Goal: Task Accomplishment & Management: Use online tool/utility

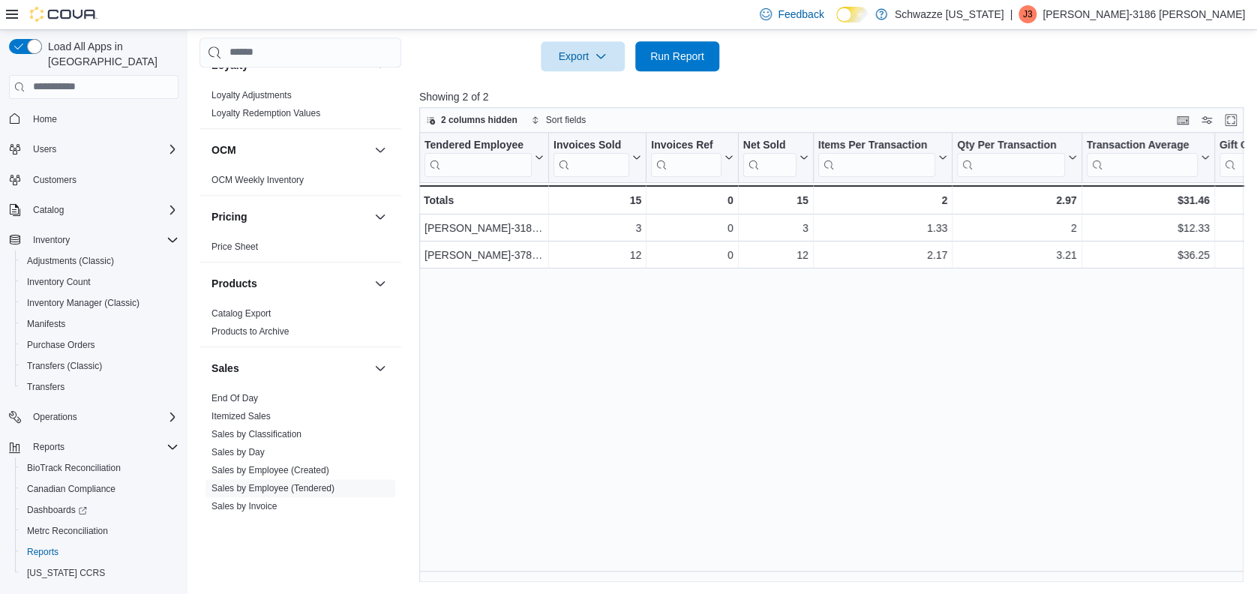
scroll to position [966, 0]
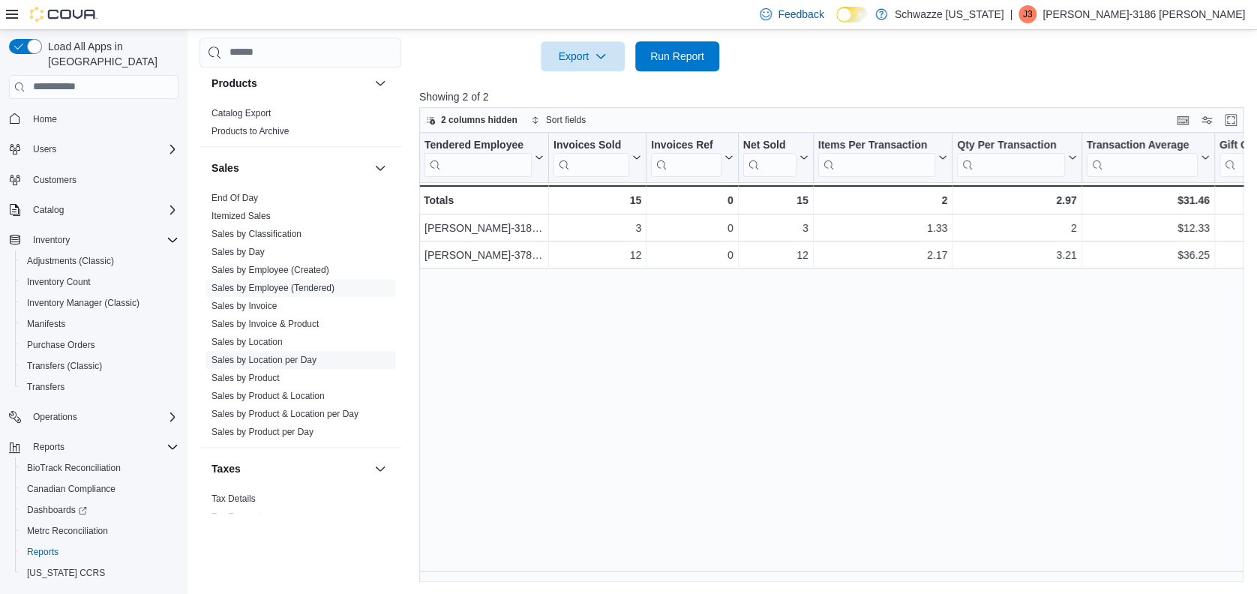
click at [317, 361] on span "Sales by Location per Day" at bounding box center [301, 360] width 190 height 18
click at [304, 356] on link "Sales by Location per Day" at bounding box center [264, 360] width 105 height 11
click at [304, 293] on link "Sales by Employee (Tendered)" at bounding box center [273, 288] width 123 height 11
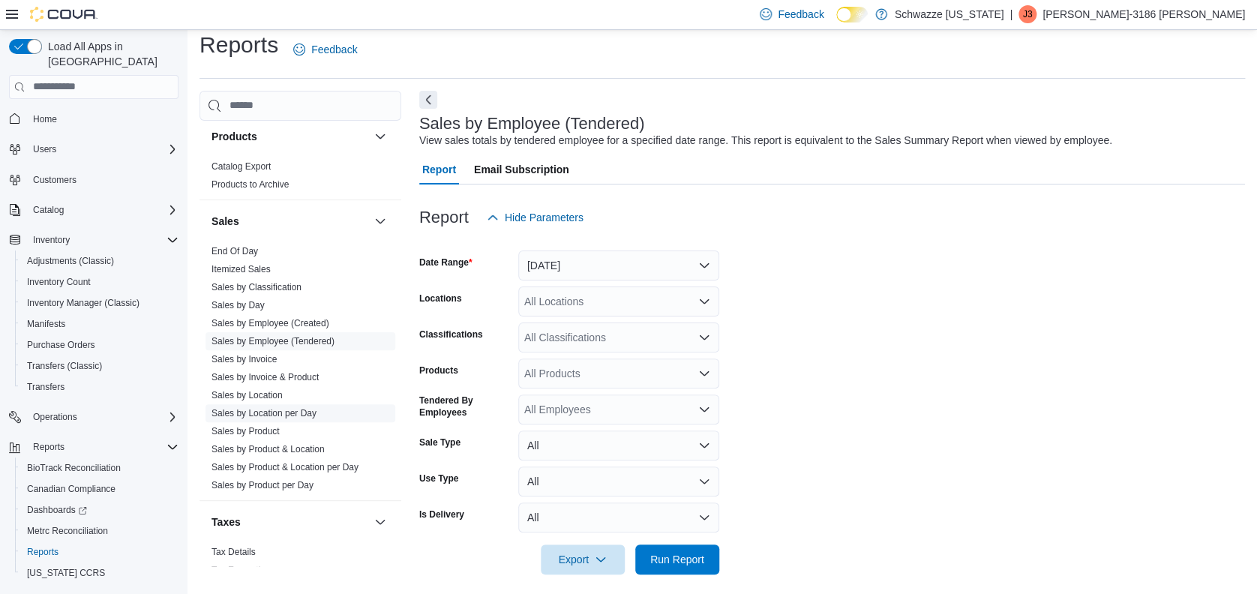
scroll to position [22, 0]
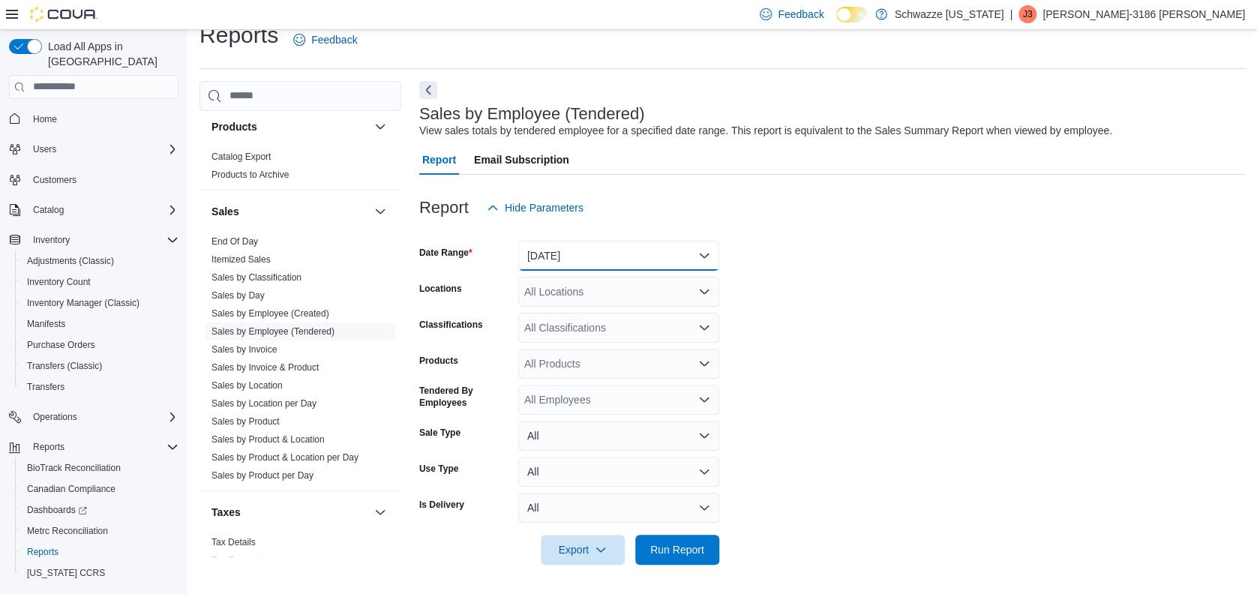
click at [638, 256] on button "[DATE]" at bounding box center [618, 256] width 201 height 30
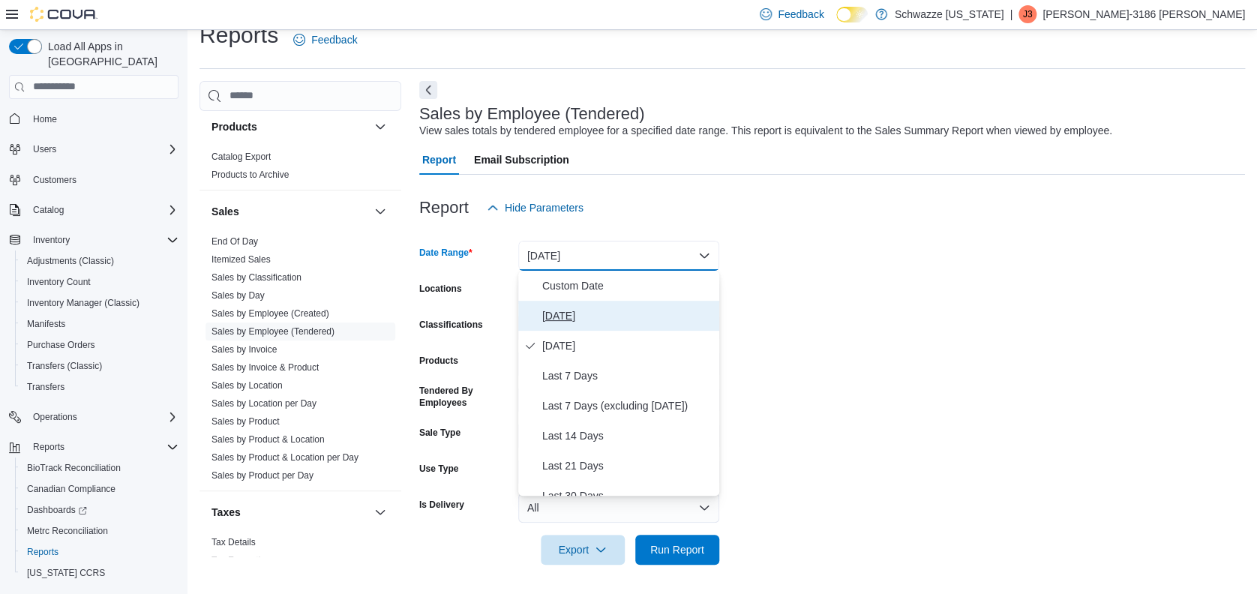
click at [565, 316] on span "[DATE]" at bounding box center [627, 316] width 171 height 18
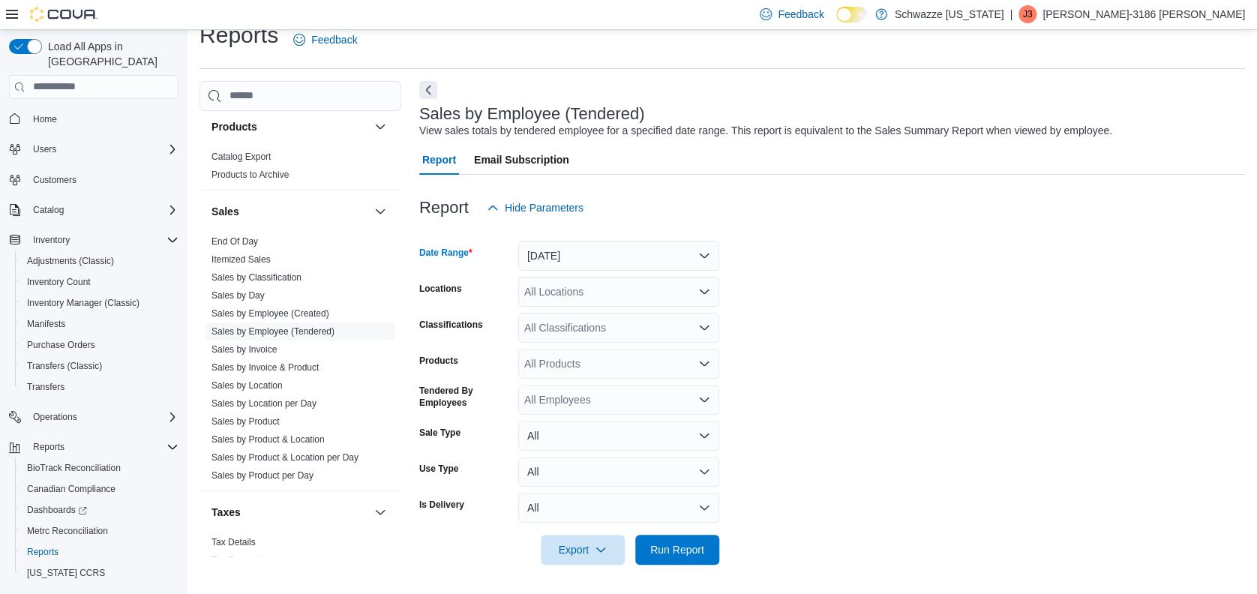
click at [625, 289] on div "All Locations" at bounding box center [618, 292] width 201 height 30
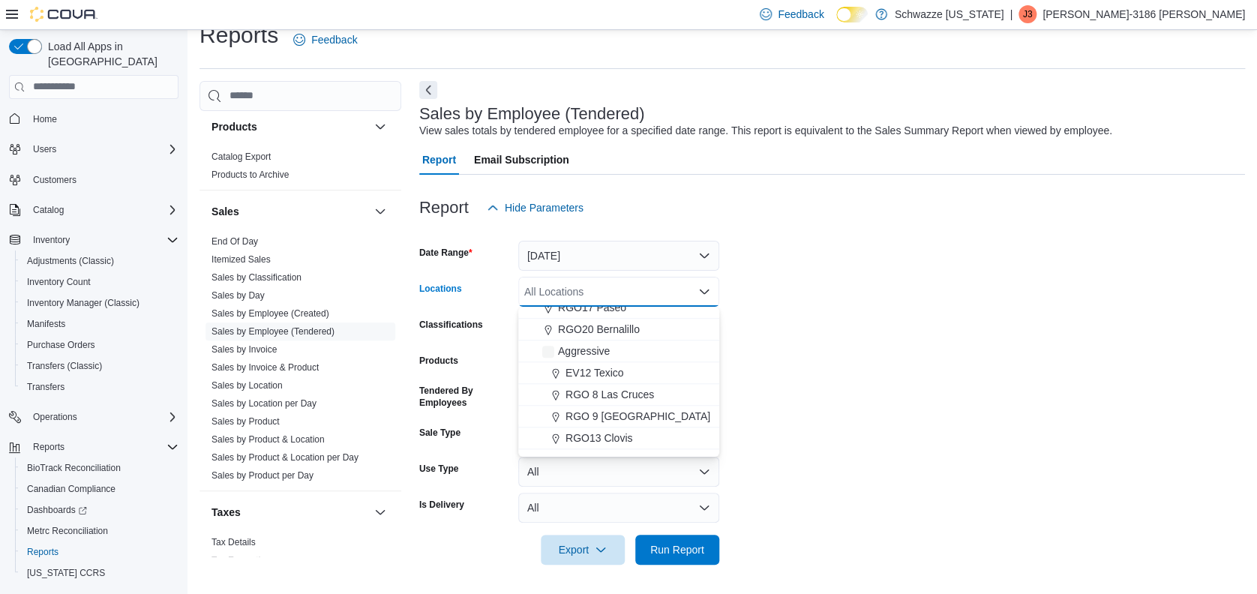
scroll to position [700, 0]
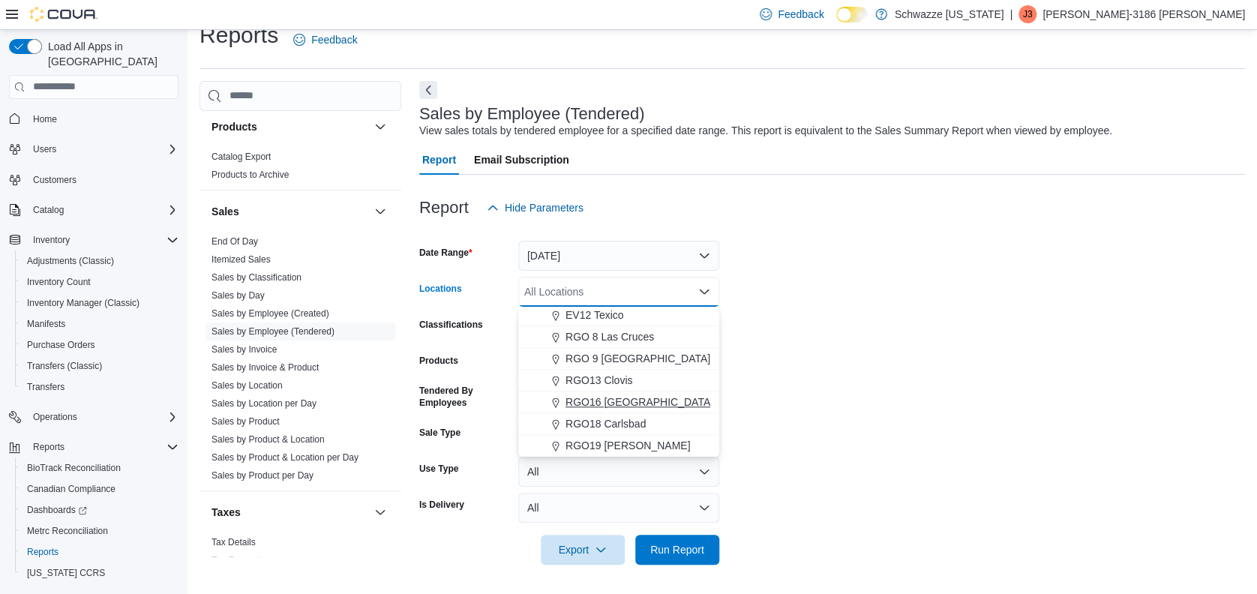
click at [644, 397] on span "RGO16 [GEOGRAPHIC_DATA]" at bounding box center [640, 402] width 148 height 15
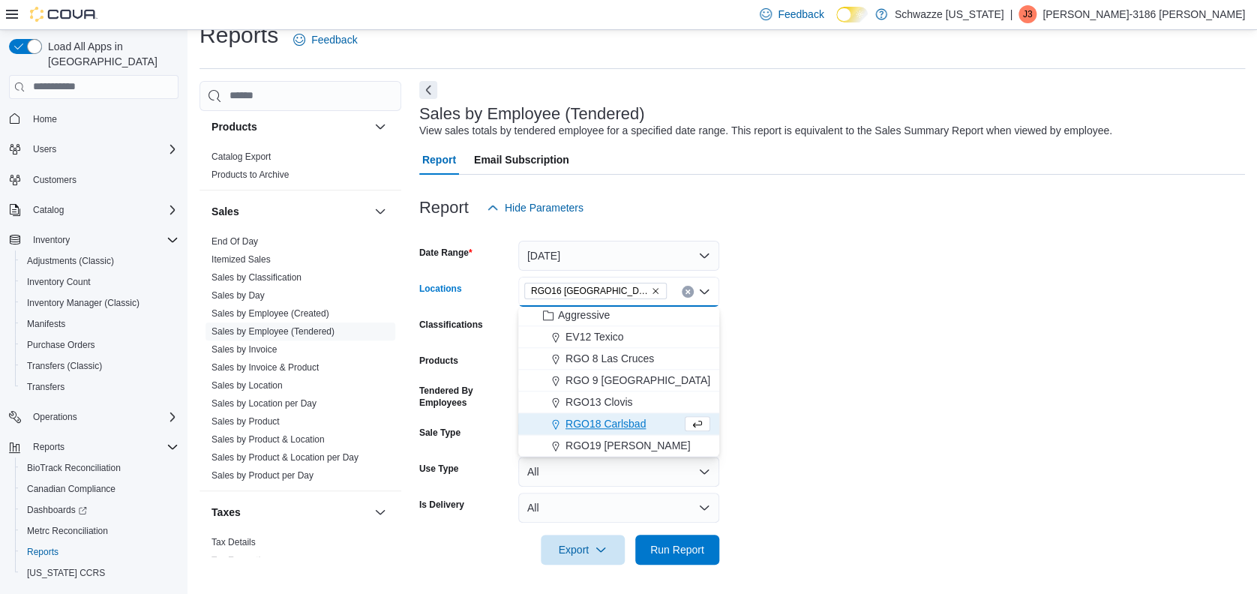
scroll to position [720, 0]
click at [923, 373] on form "Date Range [DATE] Locations RGO16 [GEOGRAPHIC_DATA] Combo box. Selected. RGO16 …" at bounding box center [832, 394] width 826 height 342
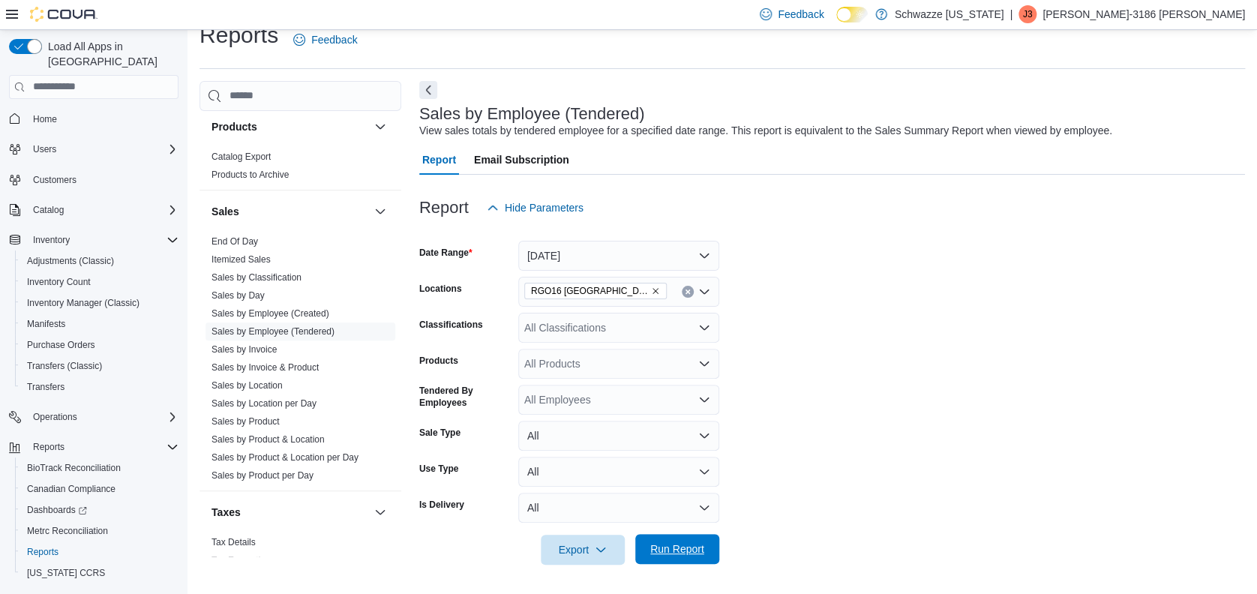
click at [698, 533] on form "Date Range [DATE] Locations RGO16 [GEOGRAPHIC_DATA] Classifications All Classif…" at bounding box center [832, 394] width 826 height 342
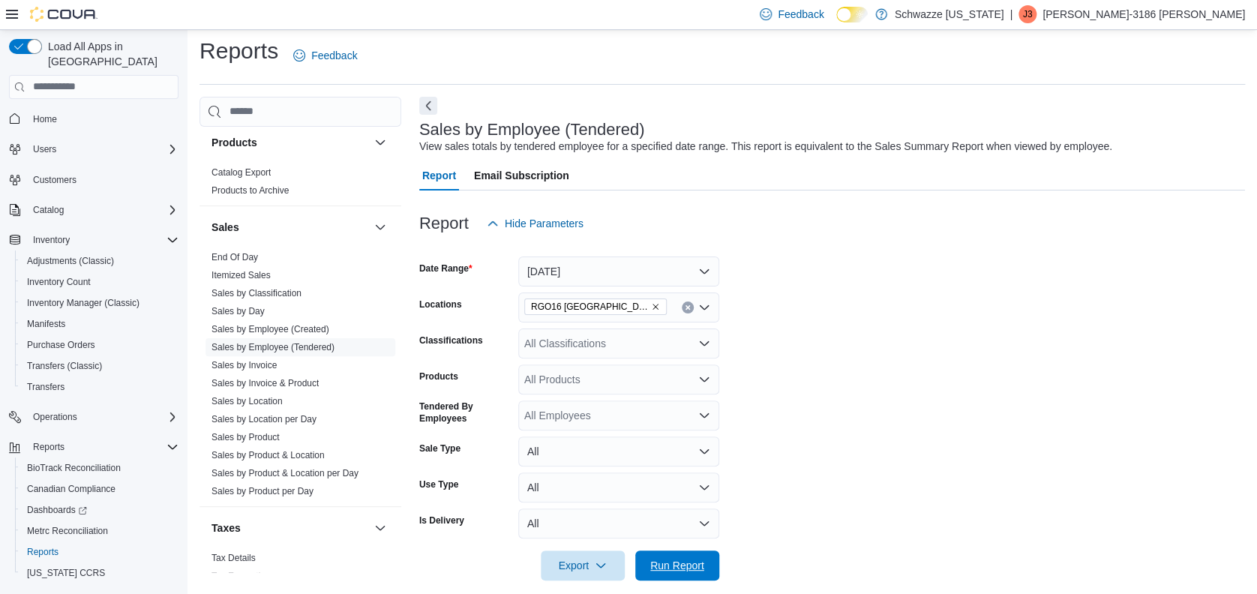
scroll to position [0, 0]
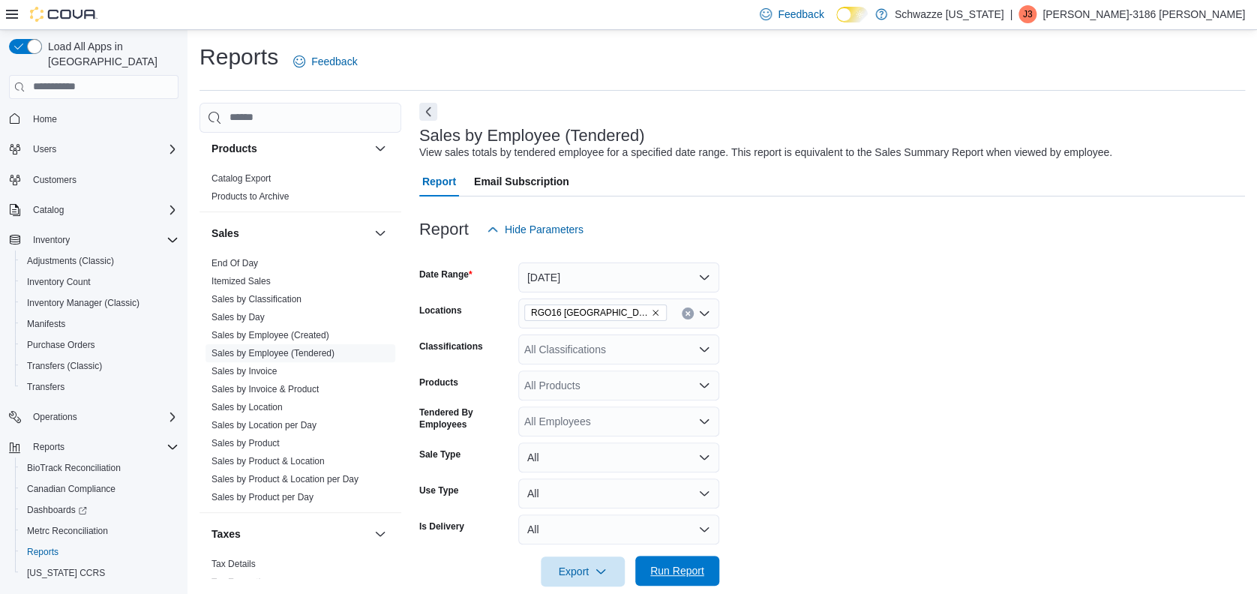
click at [695, 567] on span "Run Report" at bounding box center [677, 570] width 54 height 15
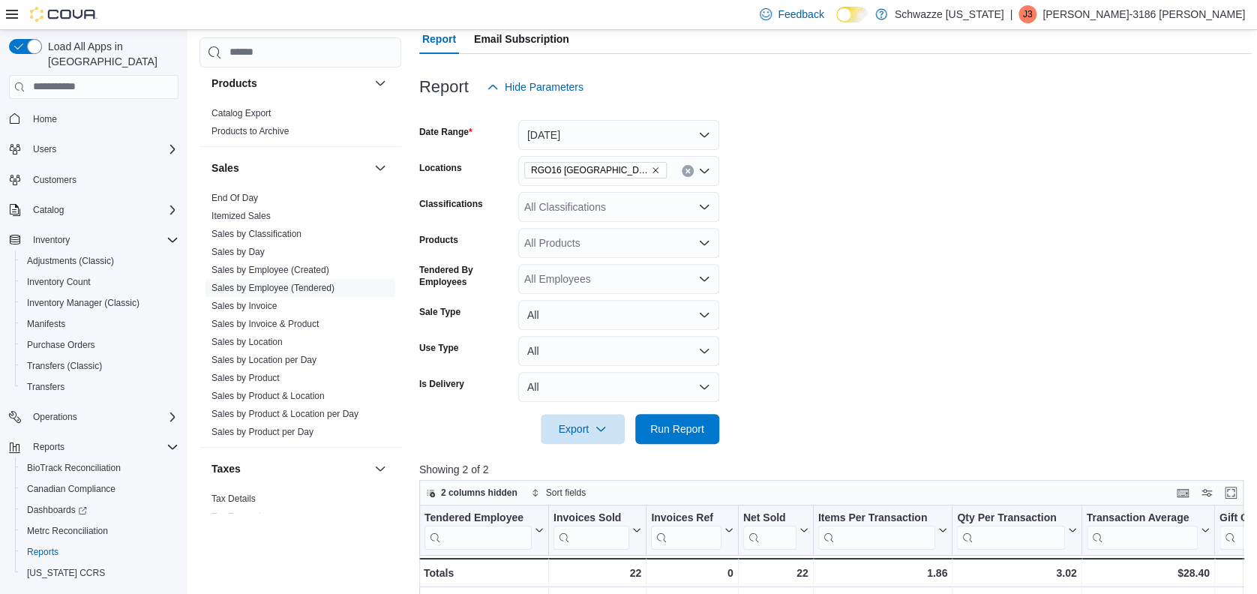
scroll to position [200, 0]
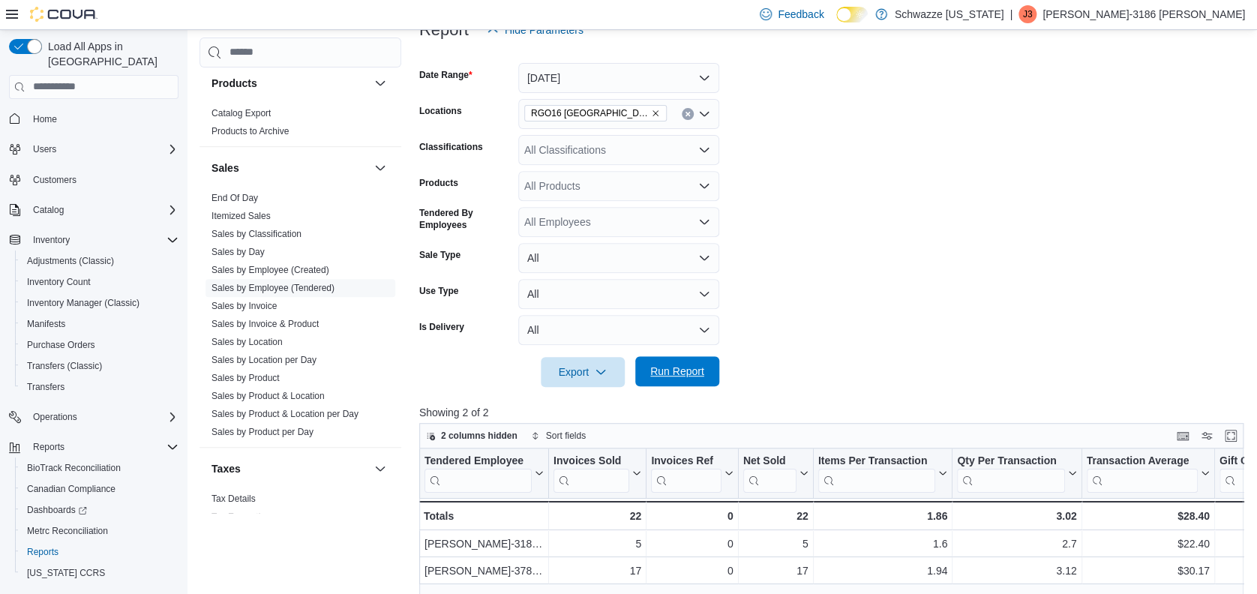
click at [661, 377] on span "Run Report" at bounding box center [677, 371] width 54 height 15
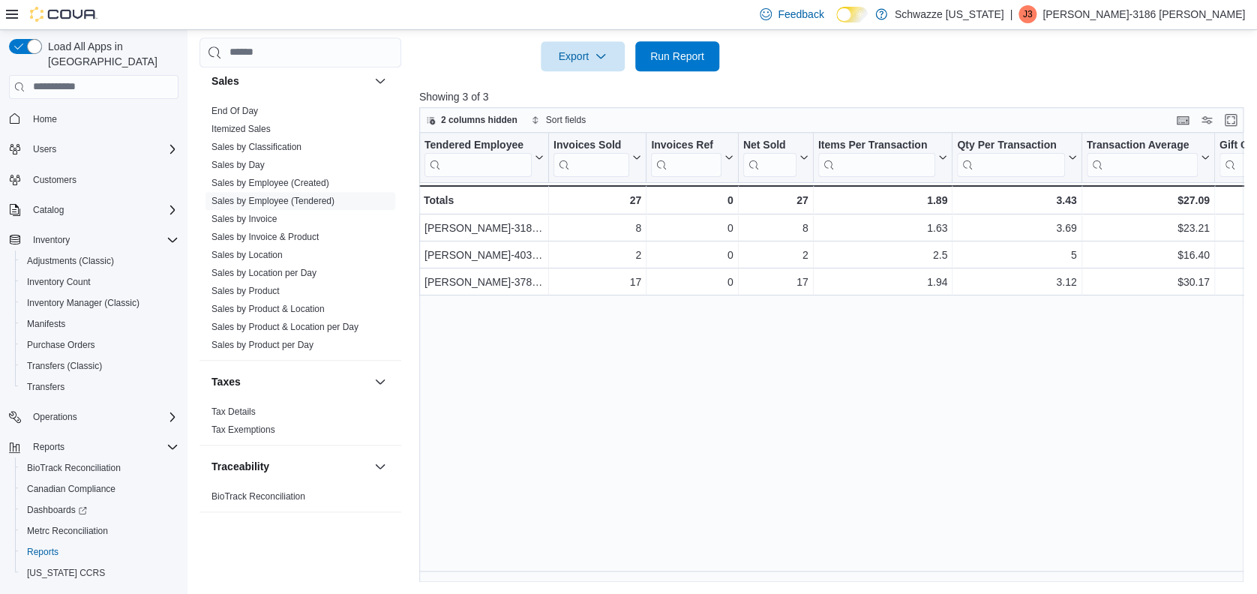
scroll to position [1066, 0]
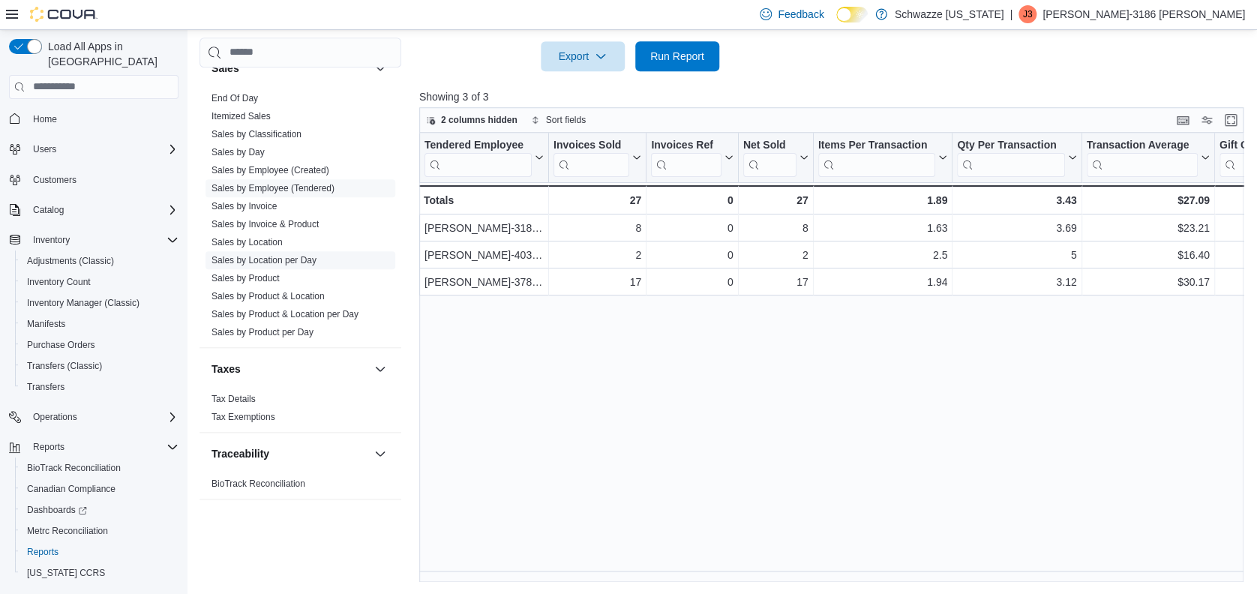
click at [301, 255] on link "Sales by Location per Day" at bounding box center [264, 260] width 105 height 11
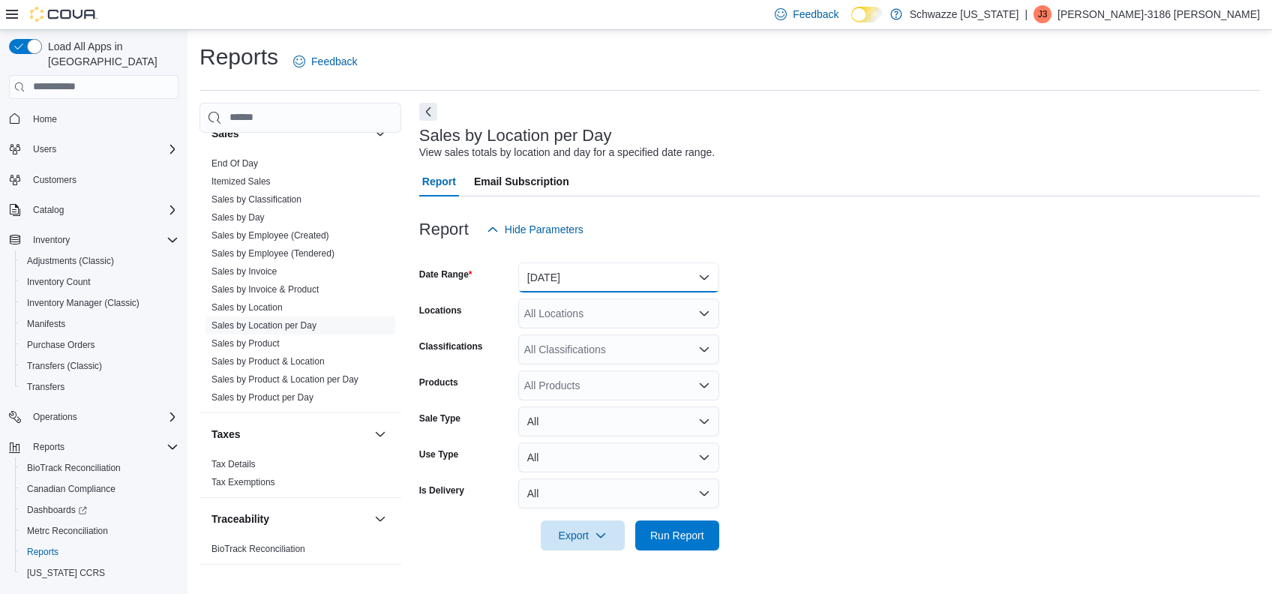
click at [591, 276] on button "[DATE]" at bounding box center [618, 278] width 201 height 30
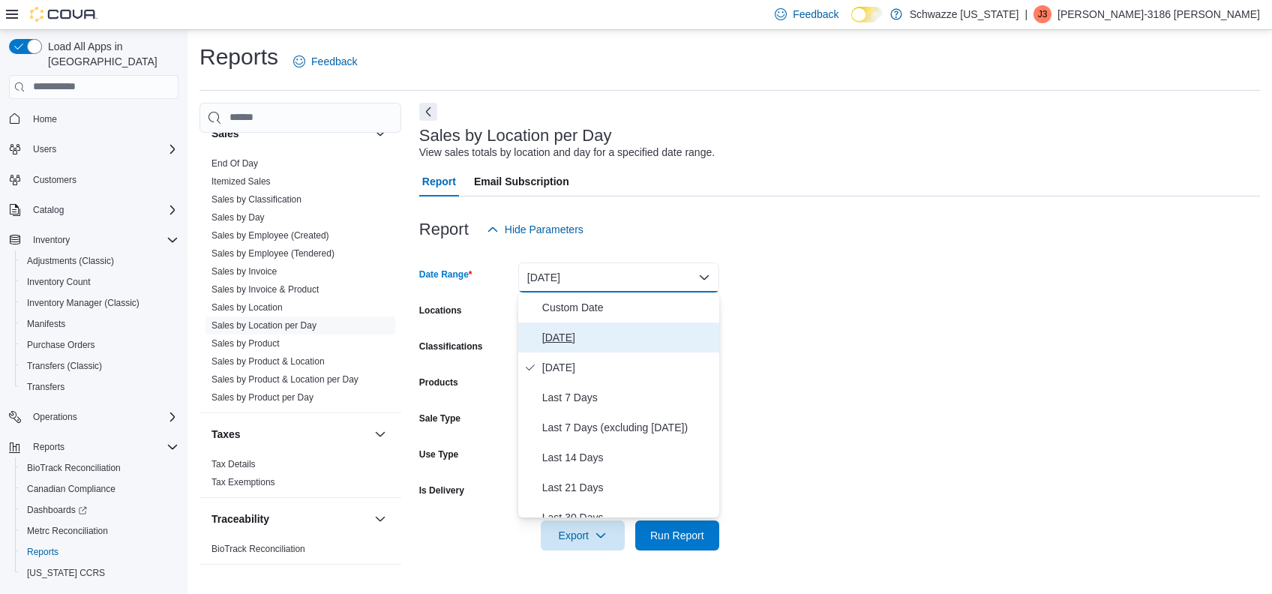
drag, startPoint x: 604, startPoint y: 333, endPoint x: 603, endPoint y: 318, distance: 15.0
click at [603, 332] on span "[DATE]" at bounding box center [627, 338] width 171 height 18
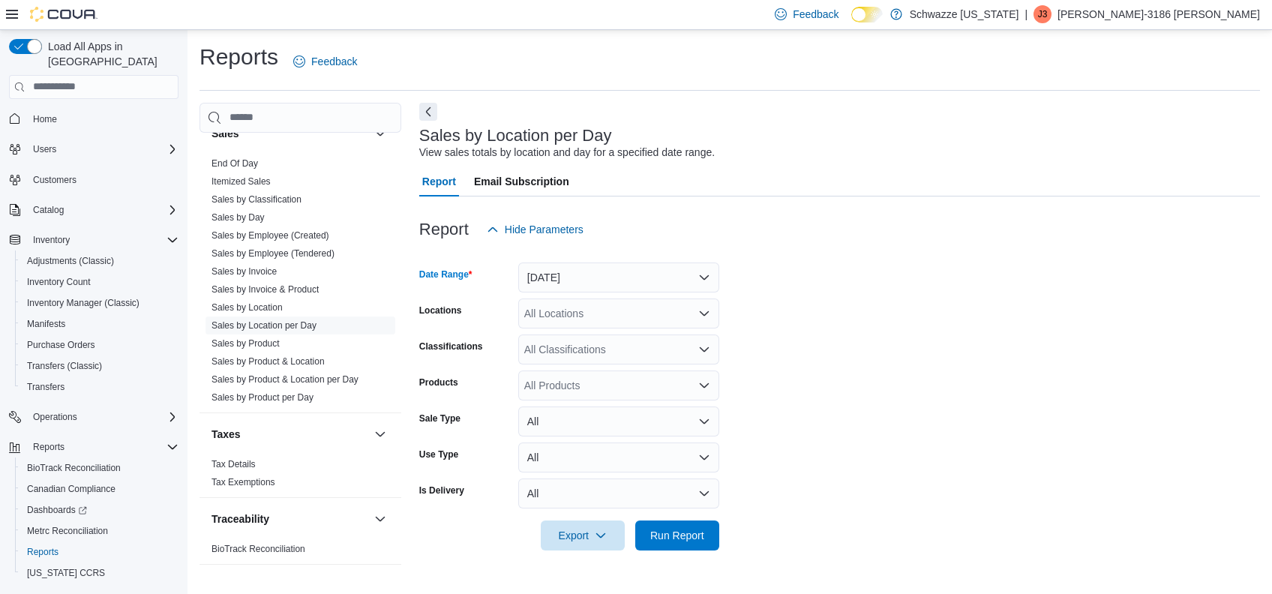
click at [653, 302] on div "All Locations" at bounding box center [618, 314] width 201 height 30
type input "***"
click at [659, 336] on span "RGO16 [GEOGRAPHIC_DATA]" at bounding box center [640, 339] width 148 height 15
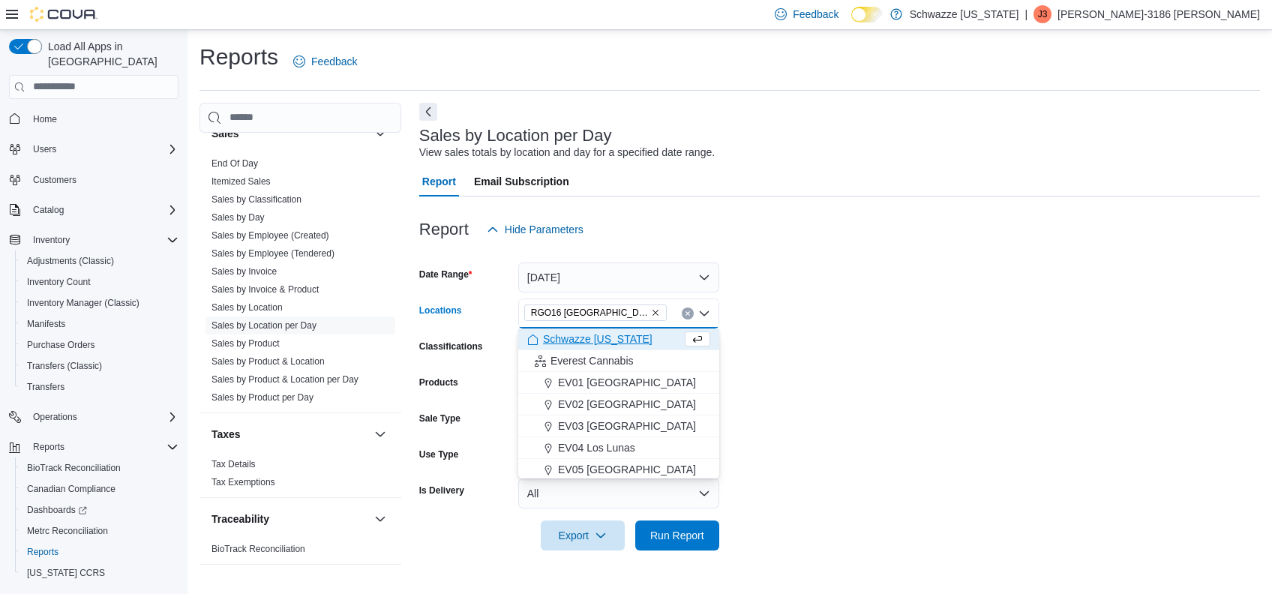
click at [946, 347] on form "Date Range Today Locations RGO16 Alamogordo Combo box. Selected. RGO16 Alamogor…" at bounding box center [839, 398] width 841 height 306
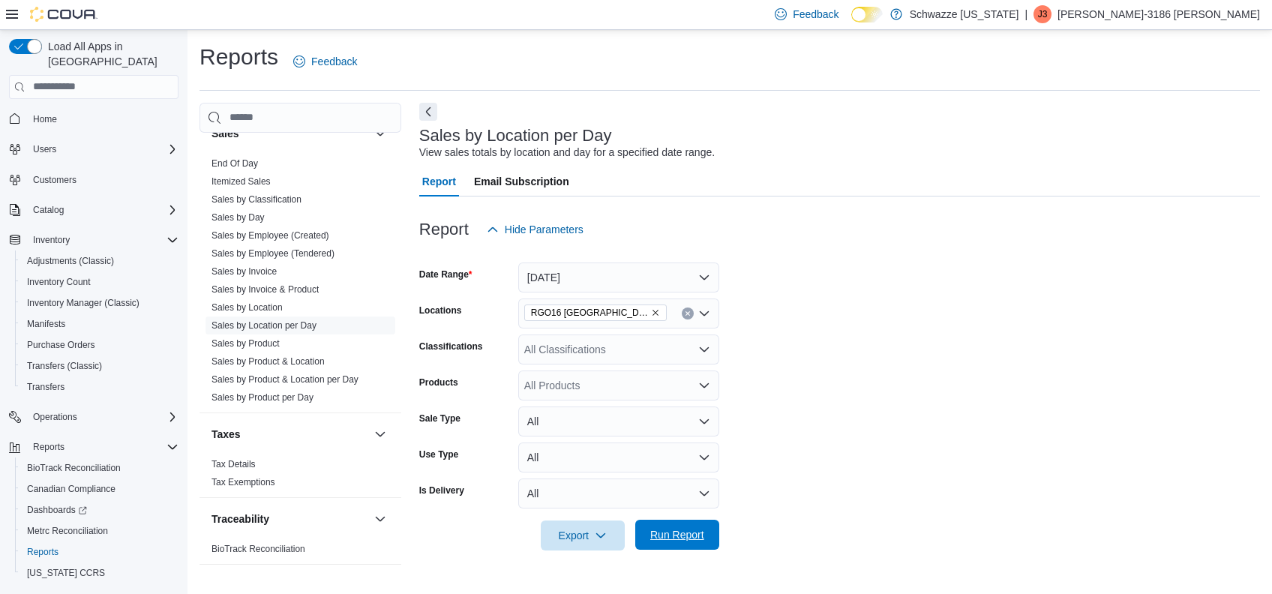
click at [696, 540] on span "Run Report" at bounding box center [677, 534] width 54 height 15
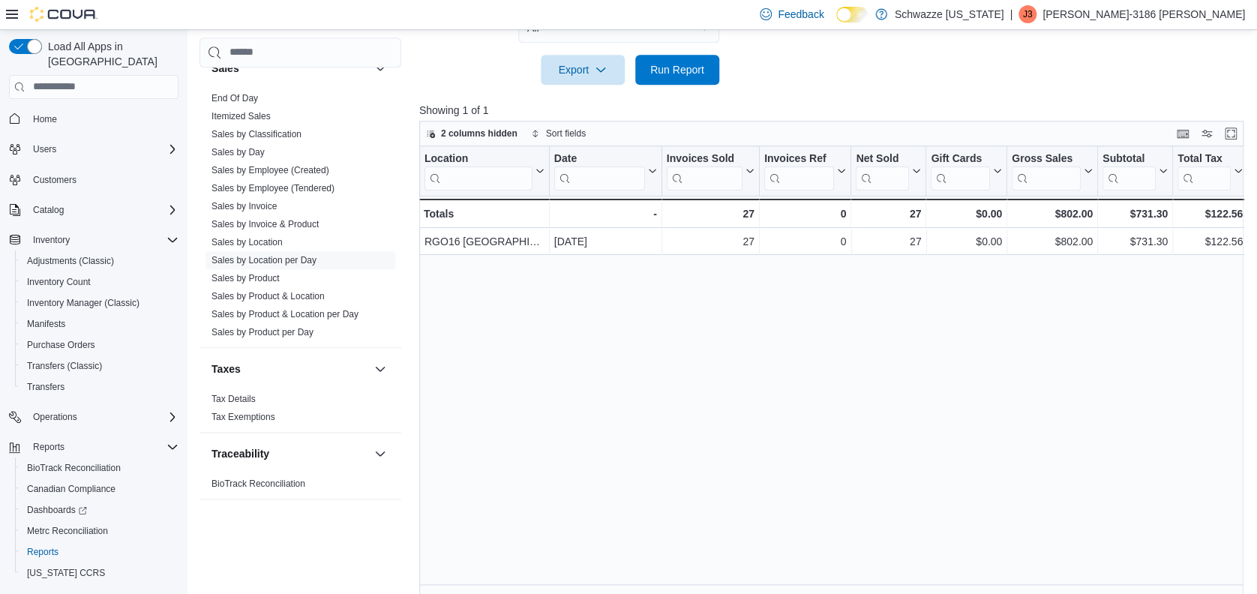
scroll to position [479, 0]
